Goal: Communication & Community: Share content

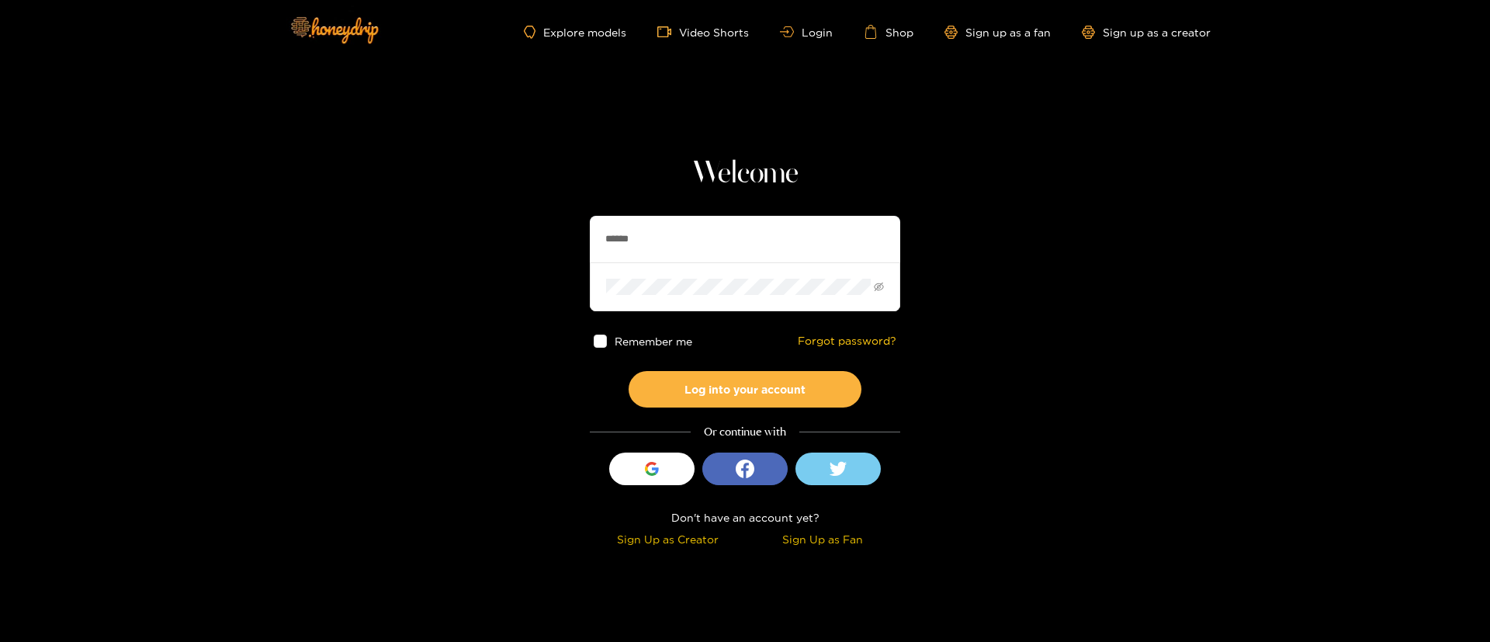
click at [641, 234] on input "******" at bounding box center [745, 239] width 310 height 47
click at [629, 371] on button "Log into your account" at bounding box center [745, 389] width 233 height 36
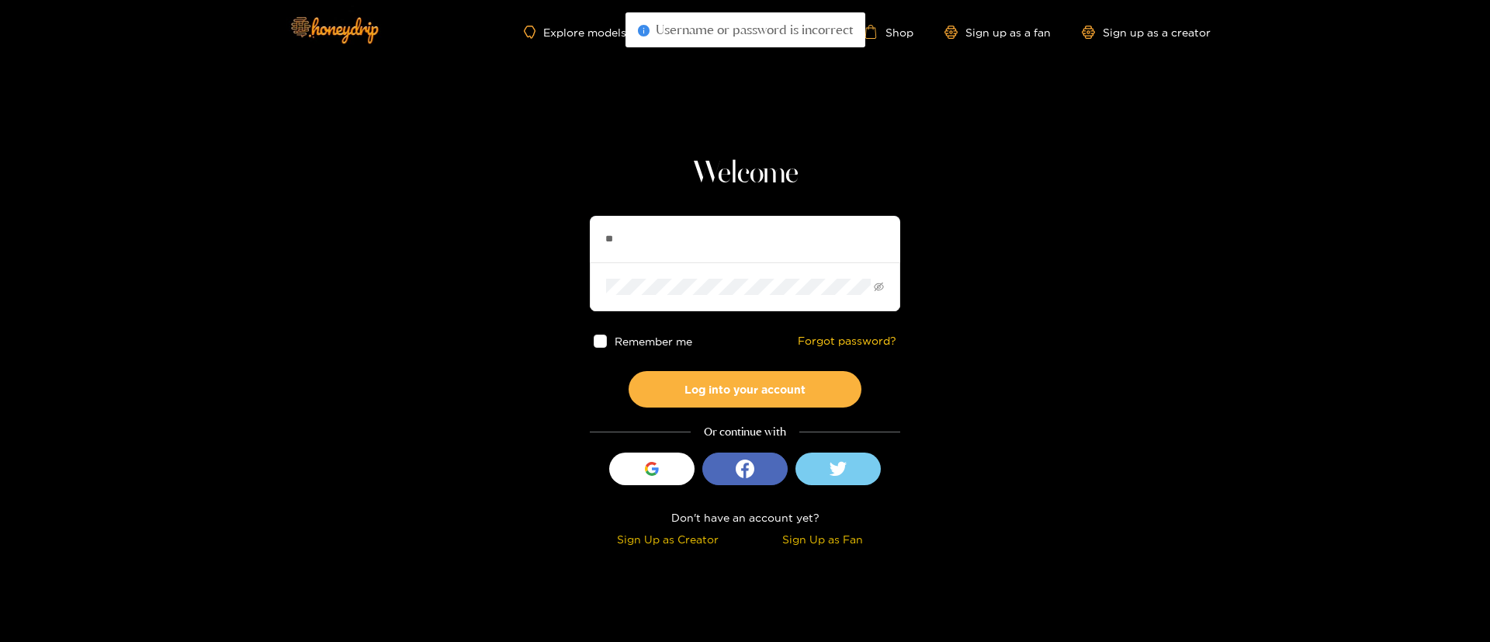
type input "**********"
click at [767, 386] on button "Log into your account" at bounding box center [745, 389] width 233 height 36
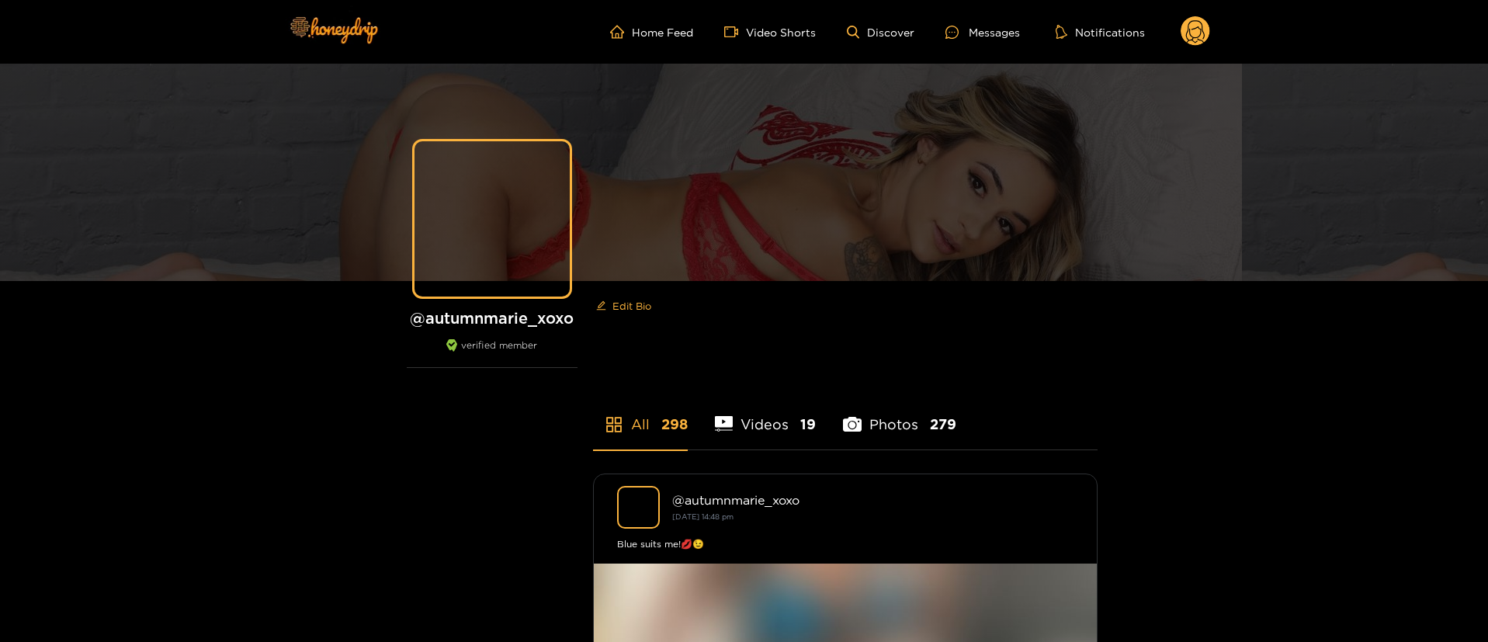
click at [974, 21] on ul "Home Feed Video Shorts Discover Messages Notifications" at bounding box center [910, 31] width 600 height 31
click at [960, 35] on div at bounding box center [956, 32] width 23 height 13
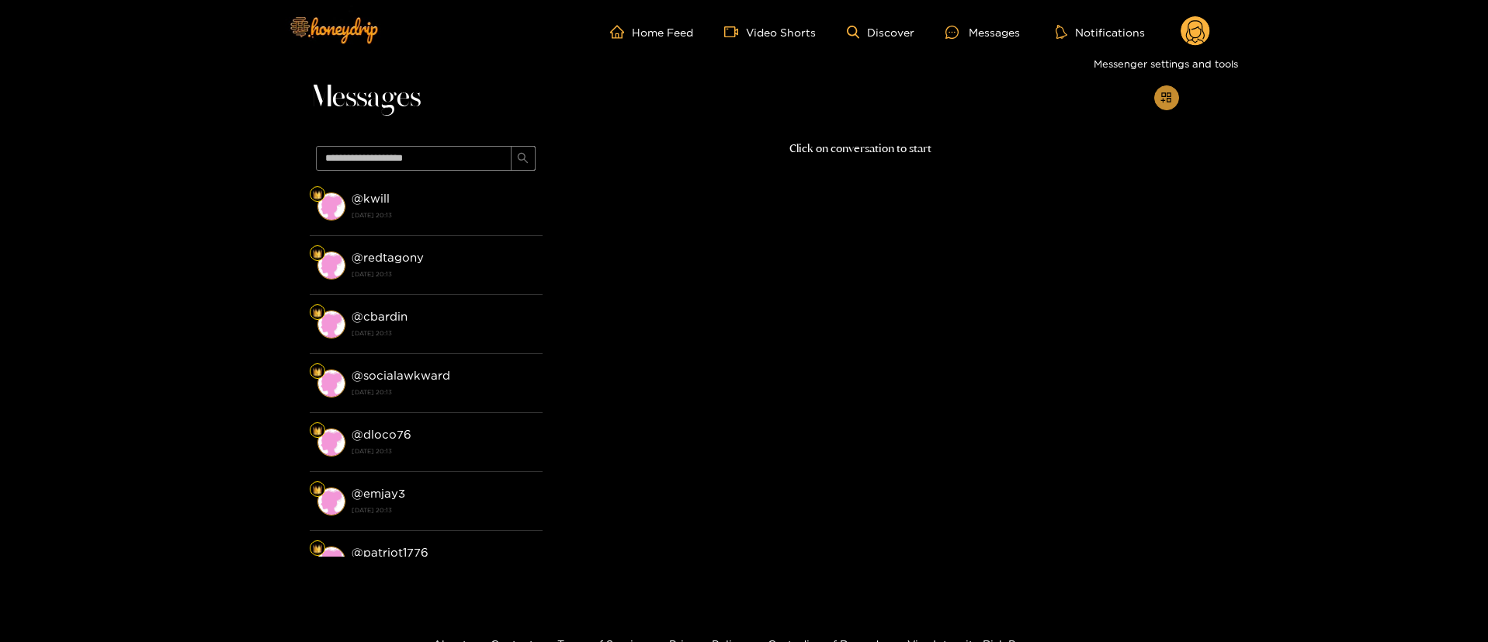
click at [1168, 94] on icon "appstore-add" at bounding box center [1166, 98] width 12 height 12
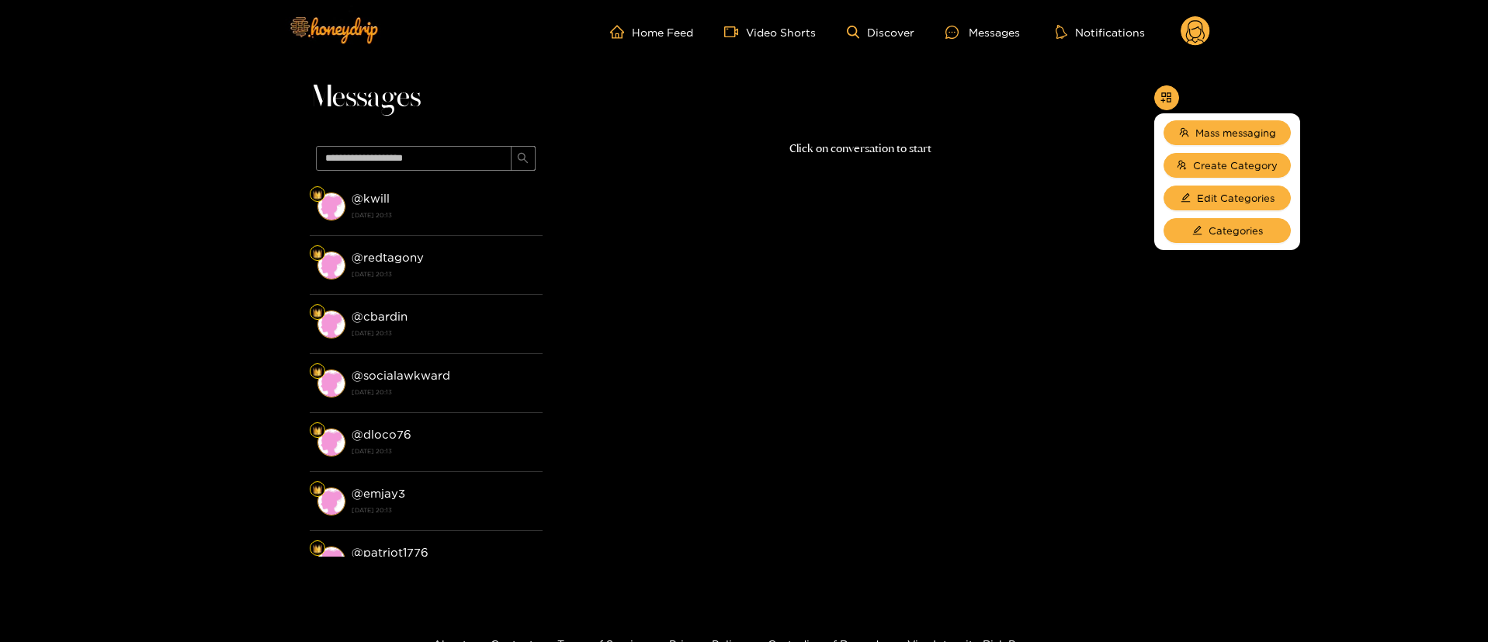
click at [637, 217] on div "Click on conversation to start" at bounding box center [860, 344] width 636 height 409
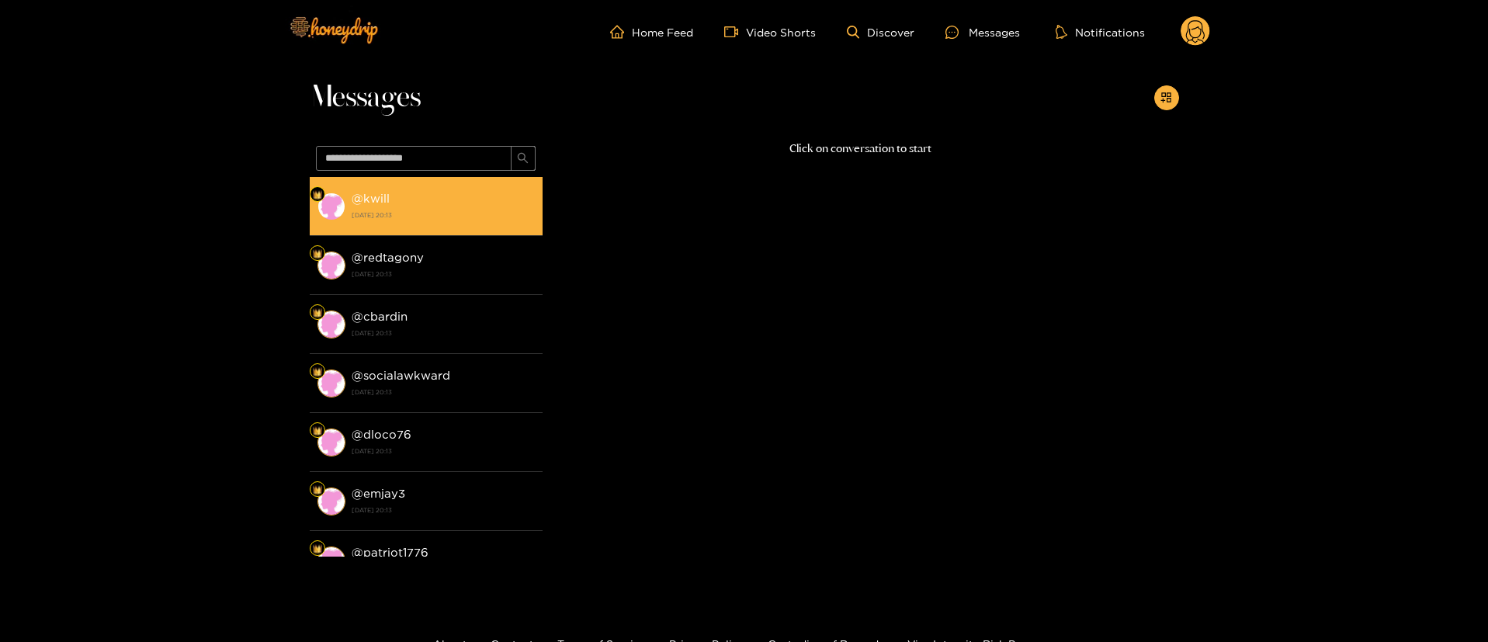
click at [493, 209] on strong "[DATE] 20:13" at bounding box center [443, 215] width 183 height 14
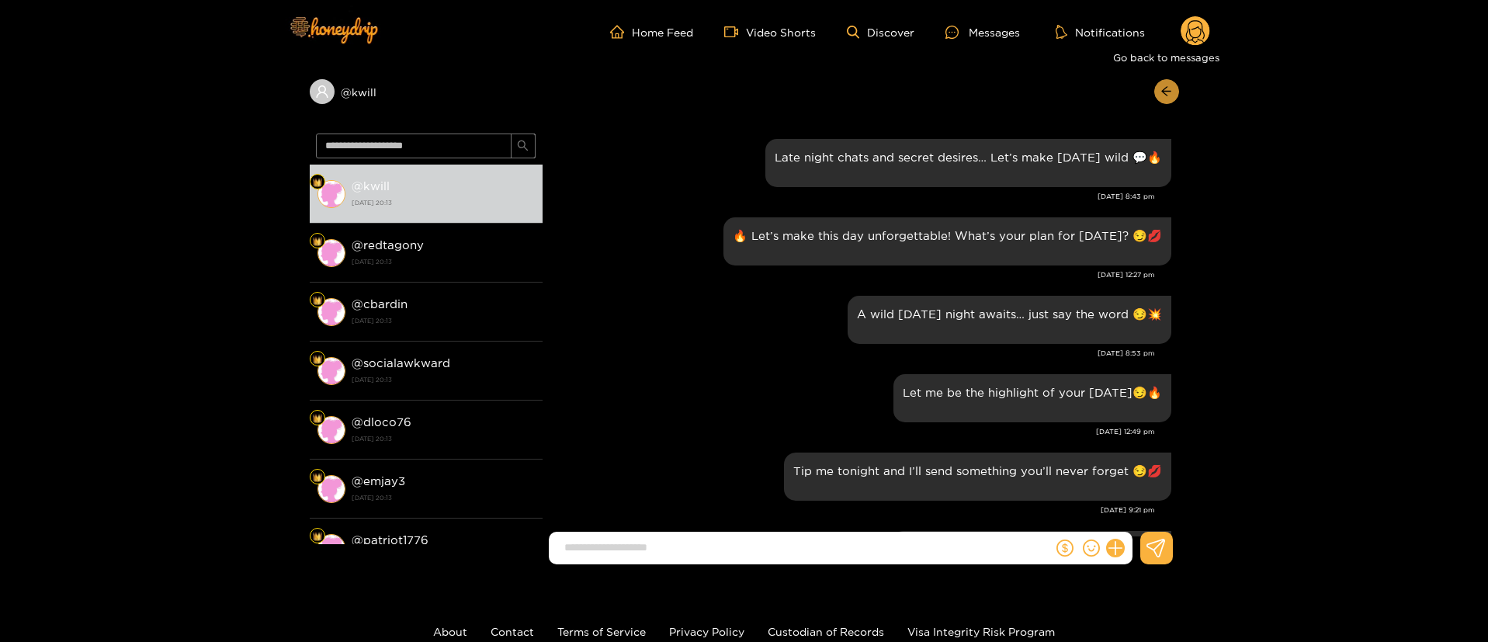
scroll to position [1857, 0]
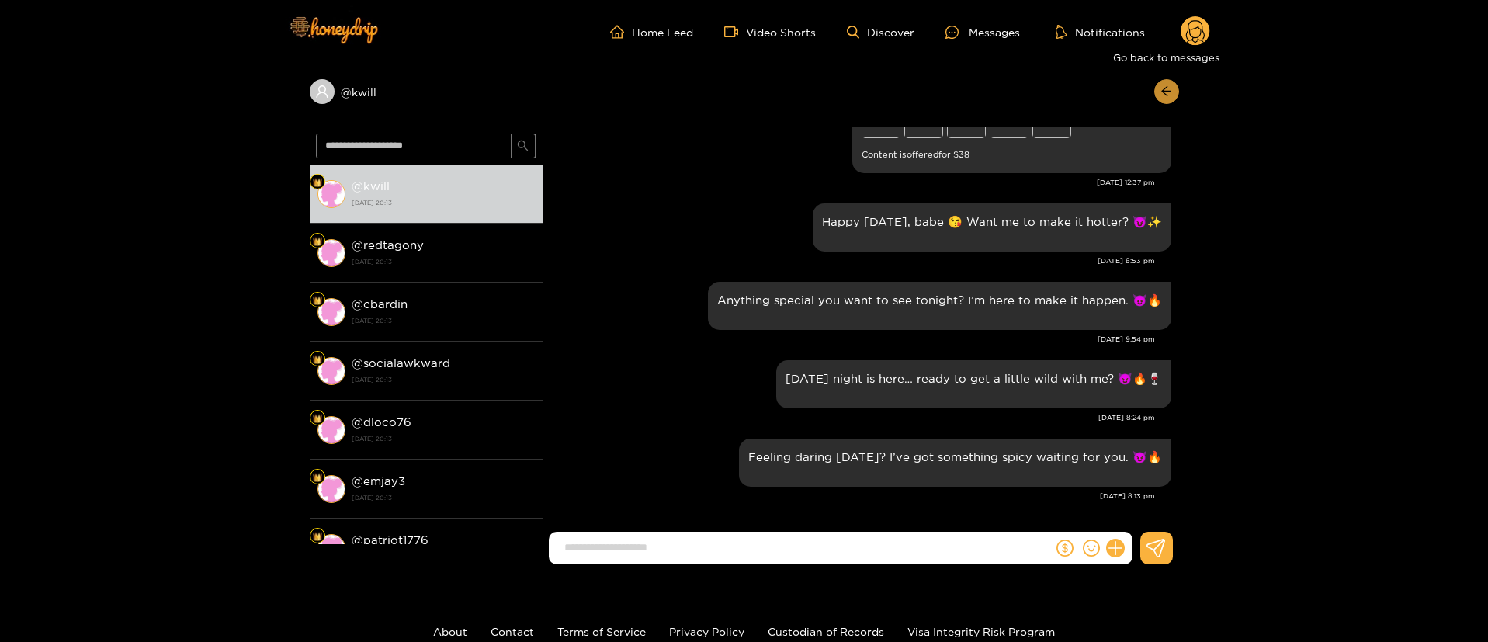
click at [1166, 95] on icon "arrow-left" at bounding box center [1165, 91] width 9 height 9
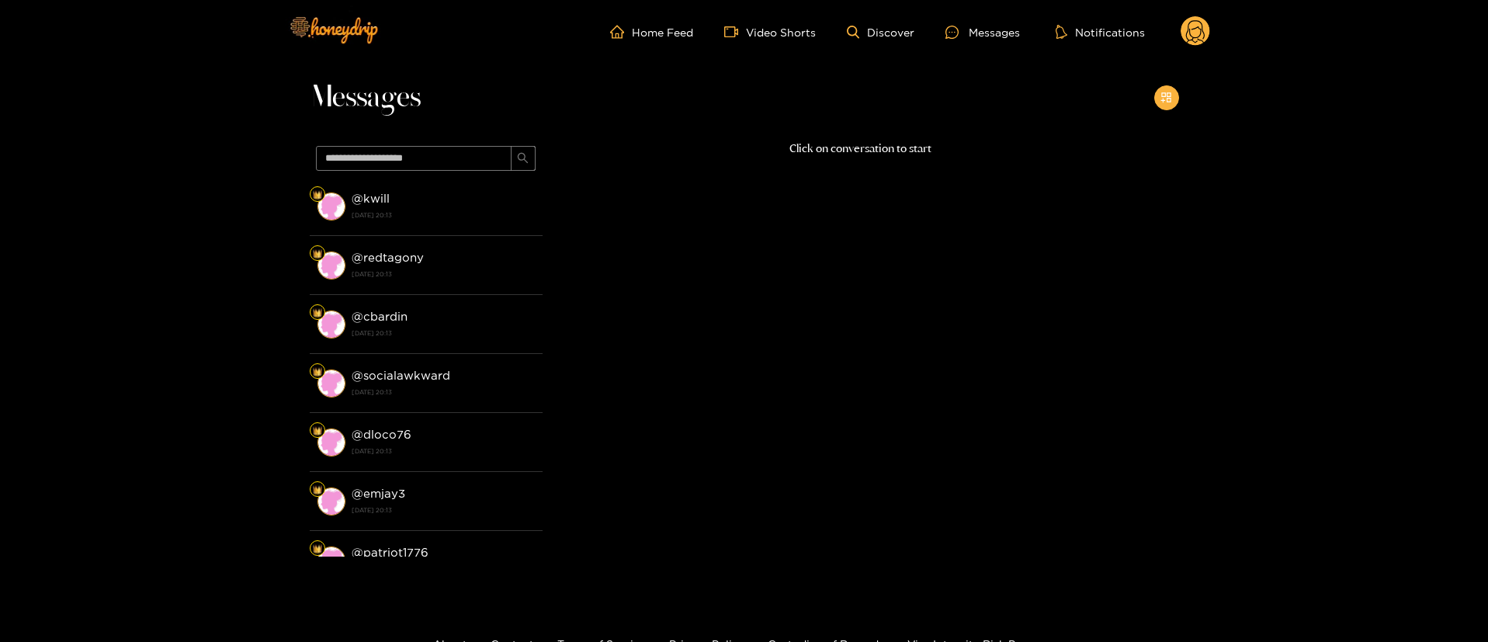
click at [1166, 95] on icon "appstore-add" at bounding box center [1166, 98] width 12 height 12
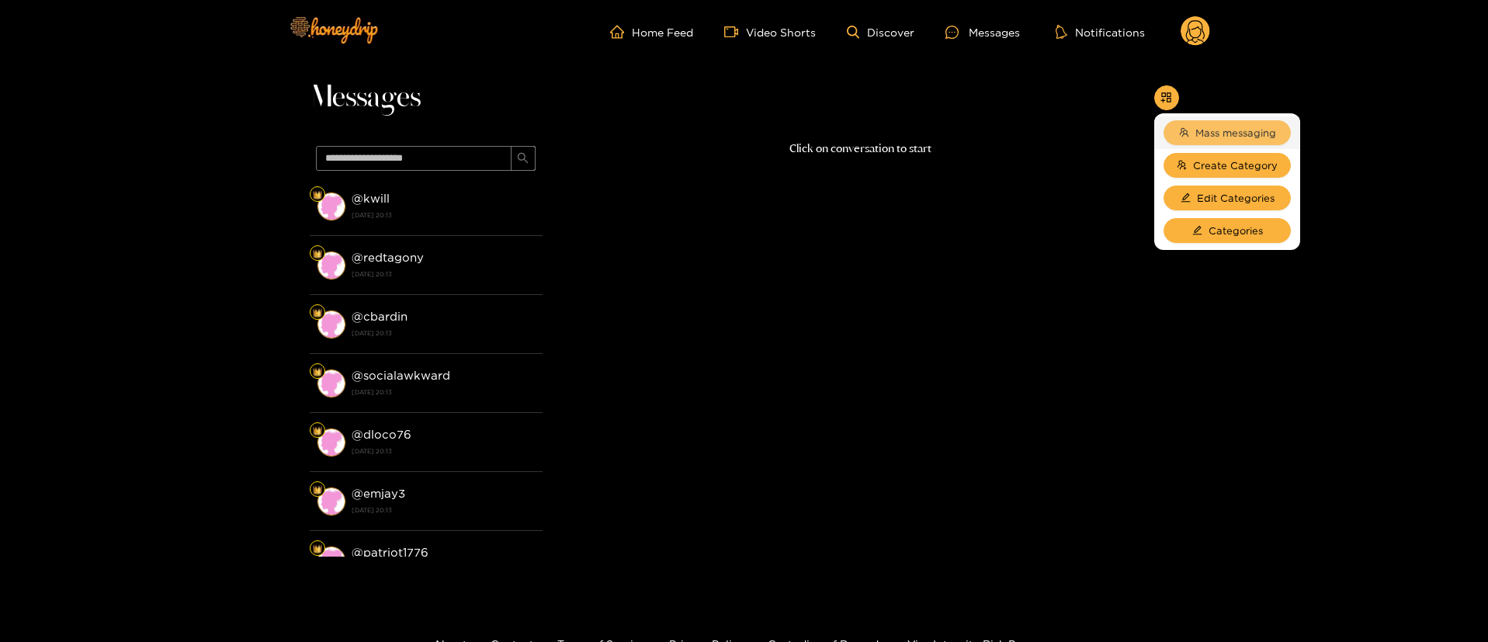
click at [1228, 123] on button "Mass messaging" at bounding box center [1226, 132] width 127 height 25
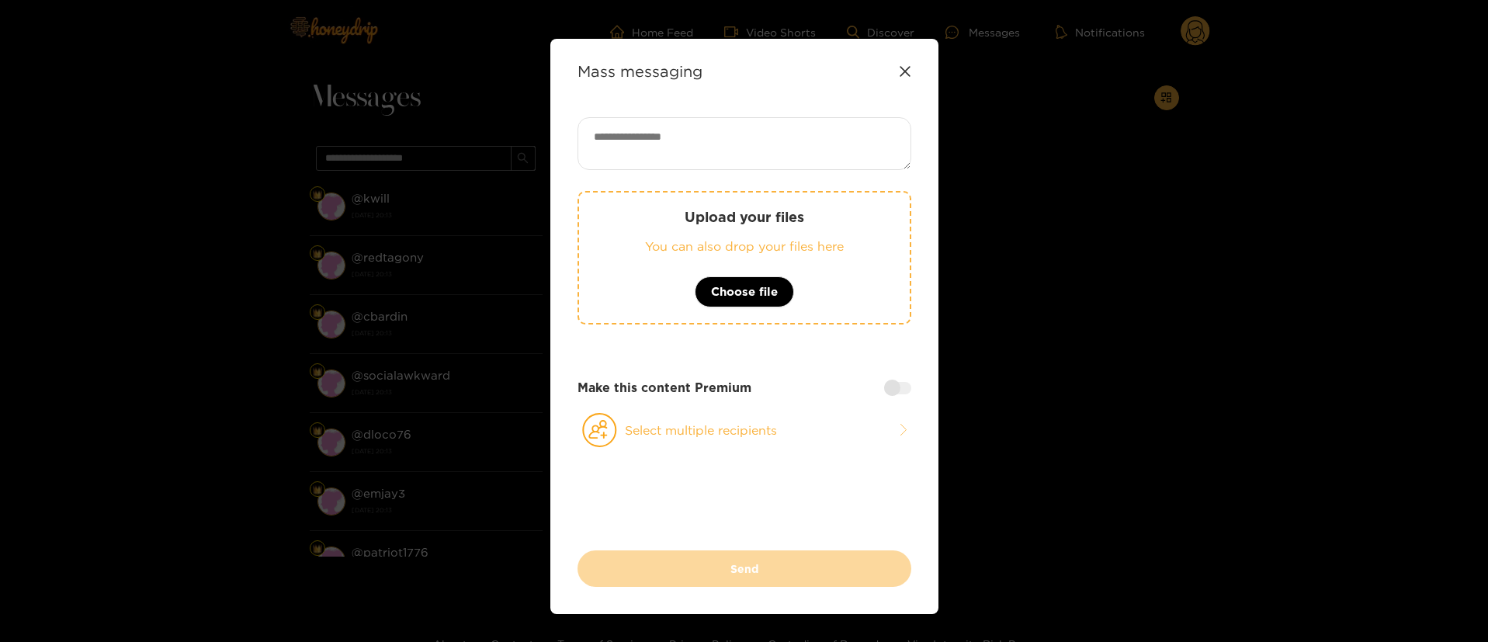
click at [713, 138] on textarea at bounding box center [744, 143] width 334 height 53
paste textarea "**********"
type textarea "**********"
click at [756, 421] on button "Select multiple recipients" at bounding box center [744, 430] width 334 height 36
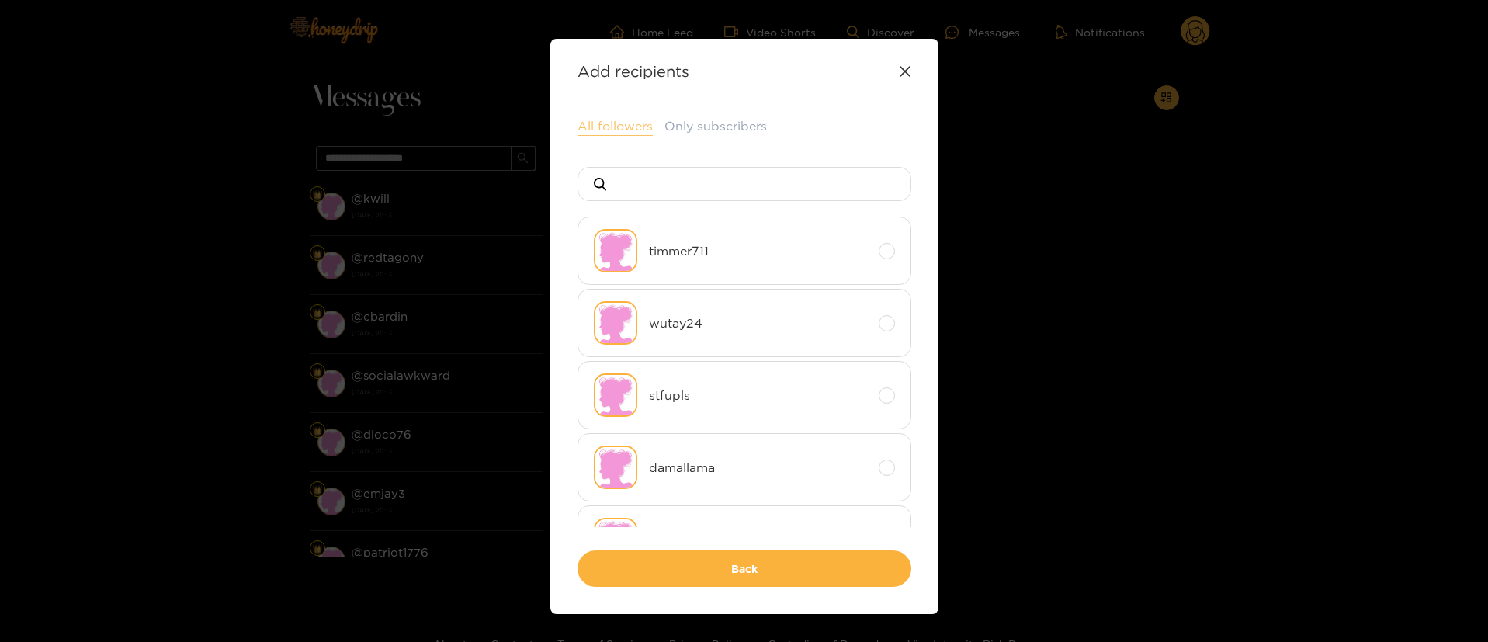
click at [629, 130] on button "All followers" at bounding box center [614, 126] width 75 height 19
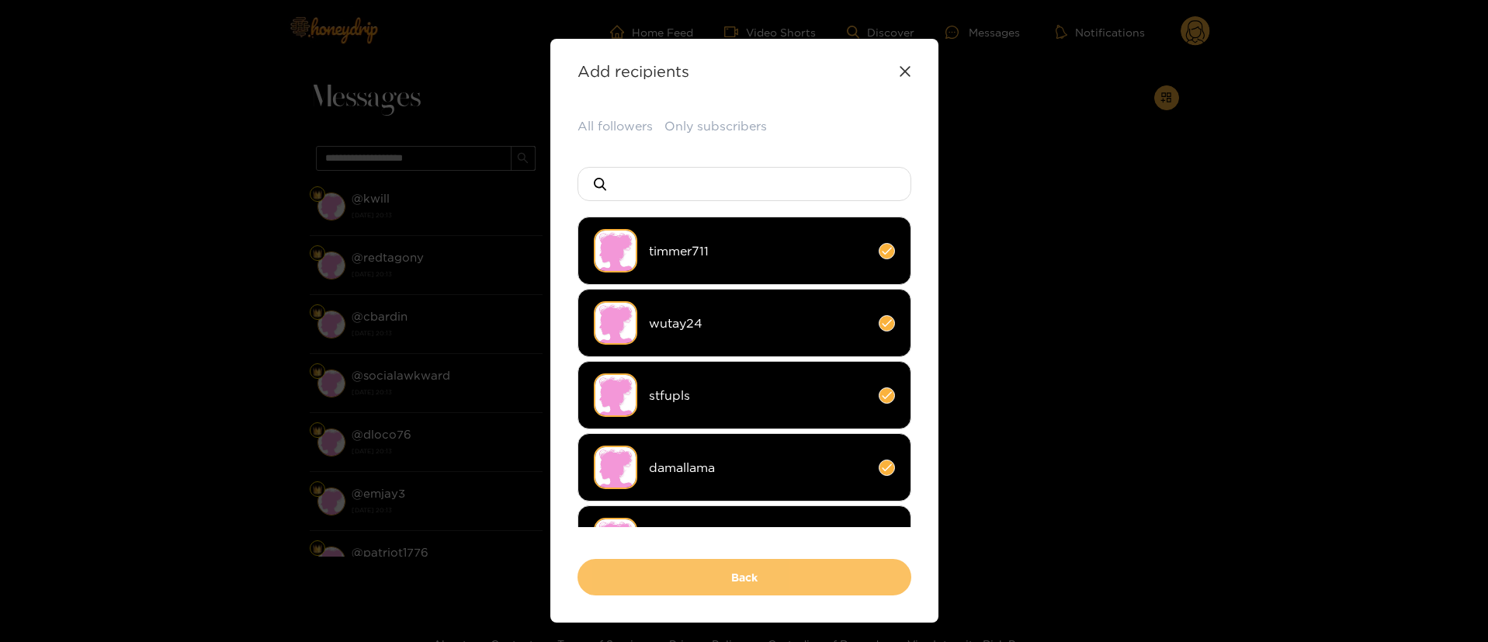
click at [819, 565] on button "Back" at bounding box center [744, 577] width 334 height 36
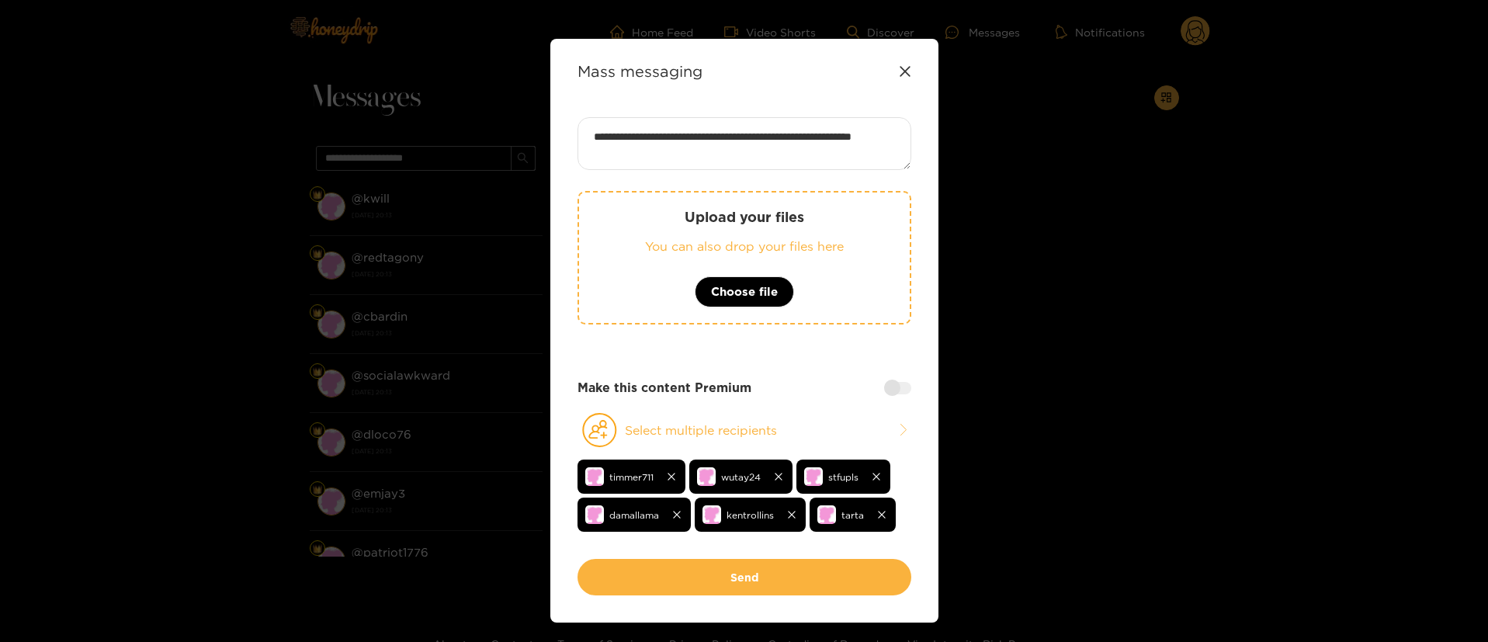
click at [819, 565] on button "Send" at bounding box center [744, 577] width 334 height 36
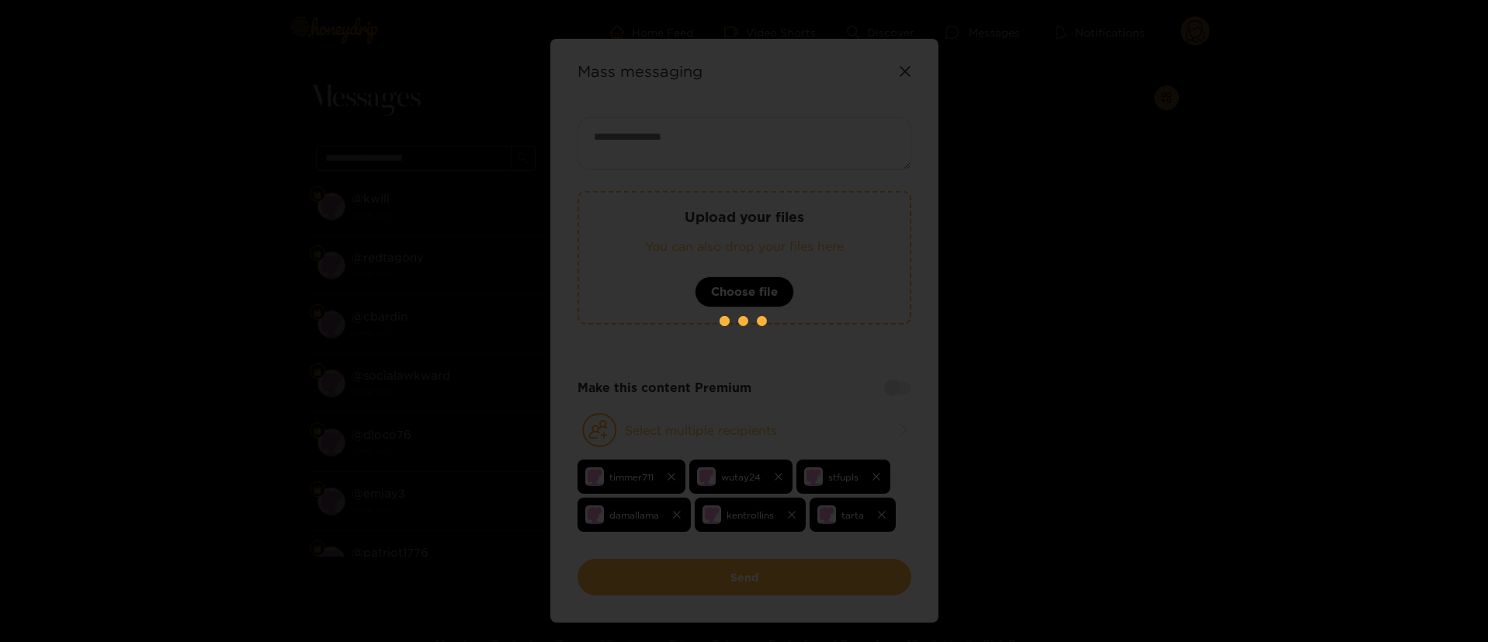
scroll to position [0, 0]
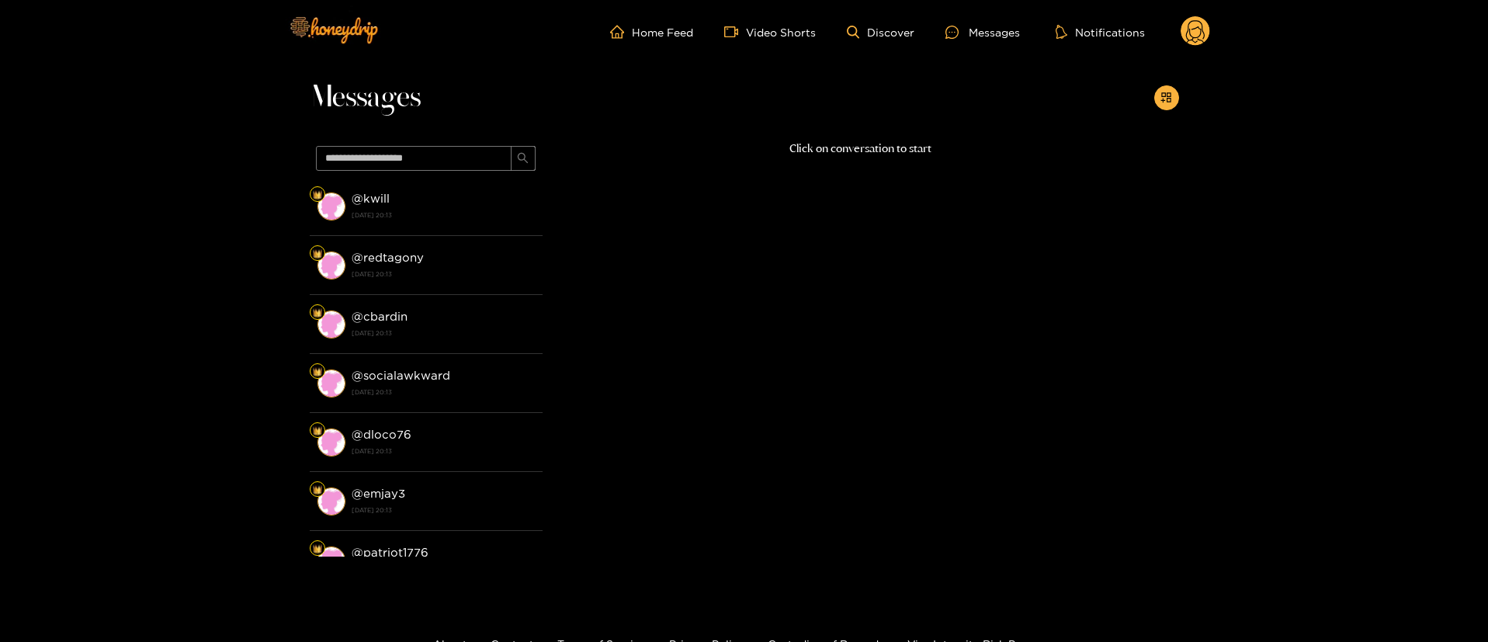
click at [1183, 40] on icon at bounding box center [1194, 31] width 29 height 31
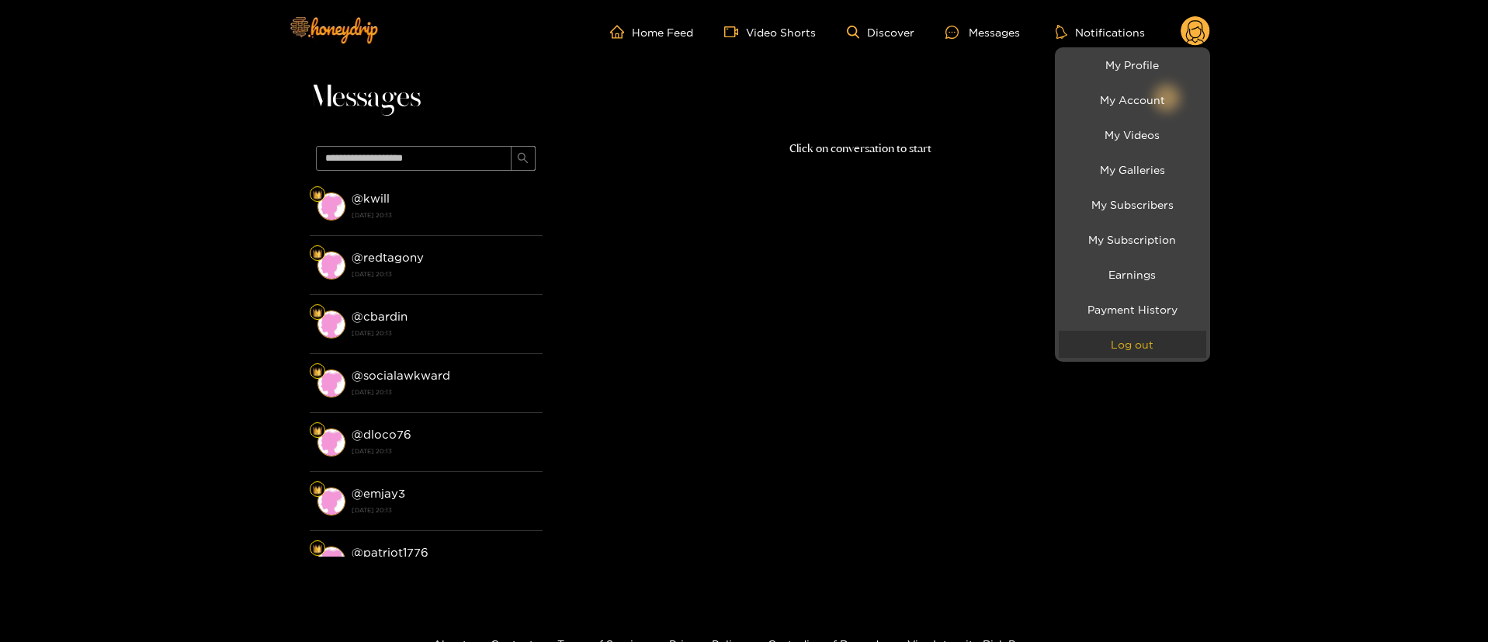
click at [1146, 348] on button "Log out" at bounding box center [1131, 344] width 147 height 27
